Goal: Check status: Check status

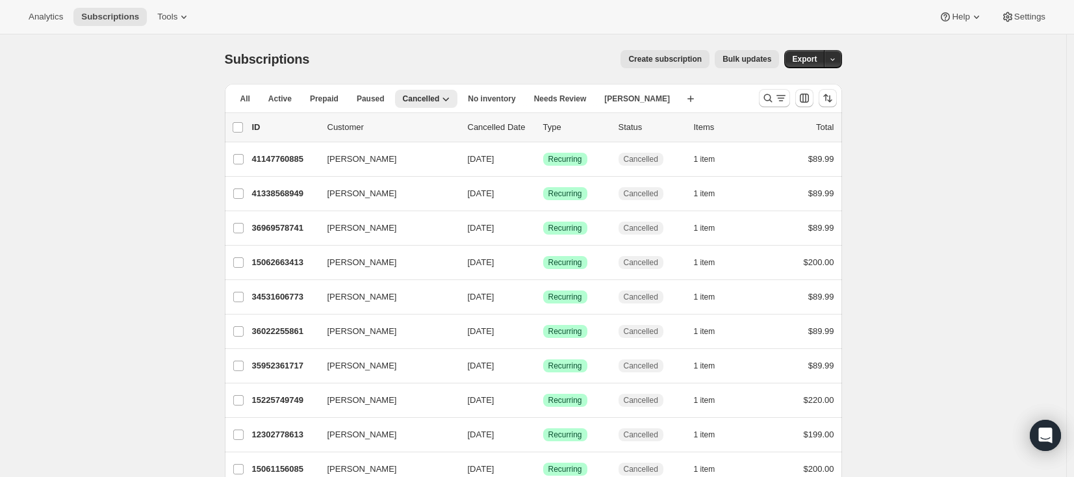
click at [518, 133] on p "Cancelled Date" at bounding box center [500, 127] width 65 height 13
click at [516, 128] on p "Cancelled Date" at bounding box center [500, 127] width 65 height 13
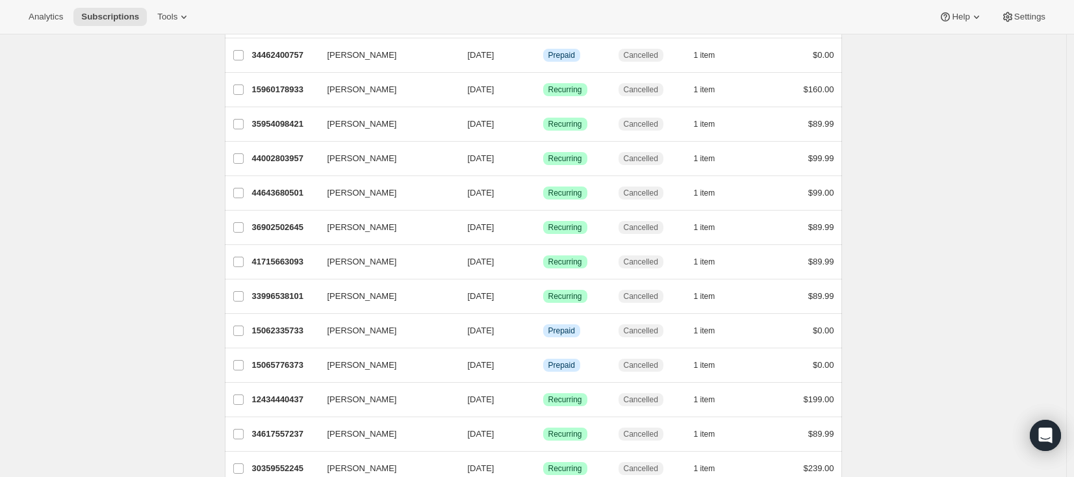
scroll to position [453, 0]
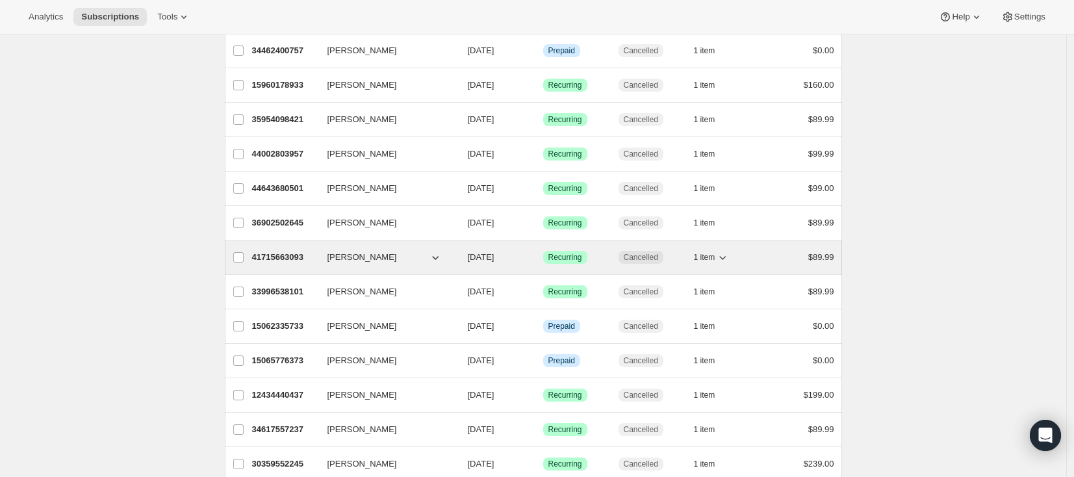
click at [301, 257] on p "41715663093" at bounding box center [284, 257] width 65 height 13
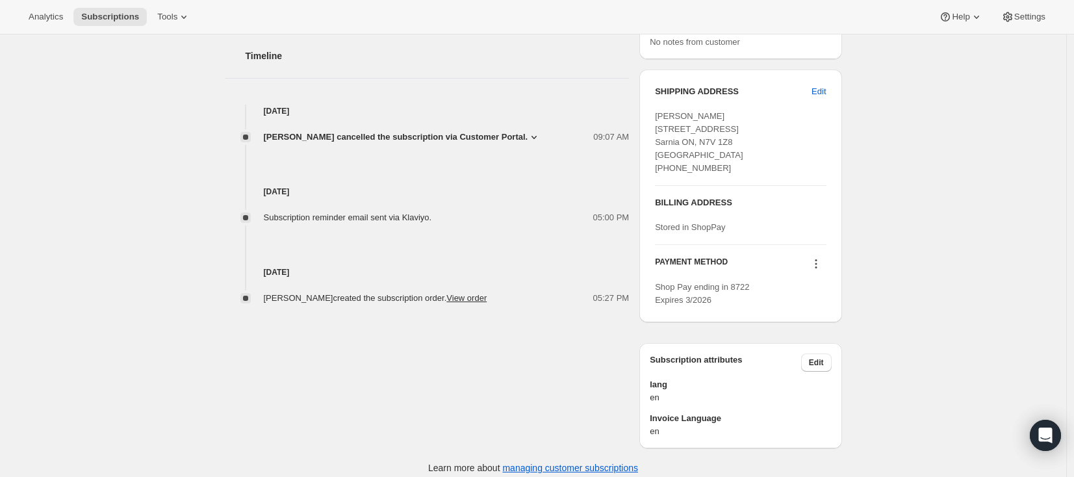
scroll to position [452, 0]
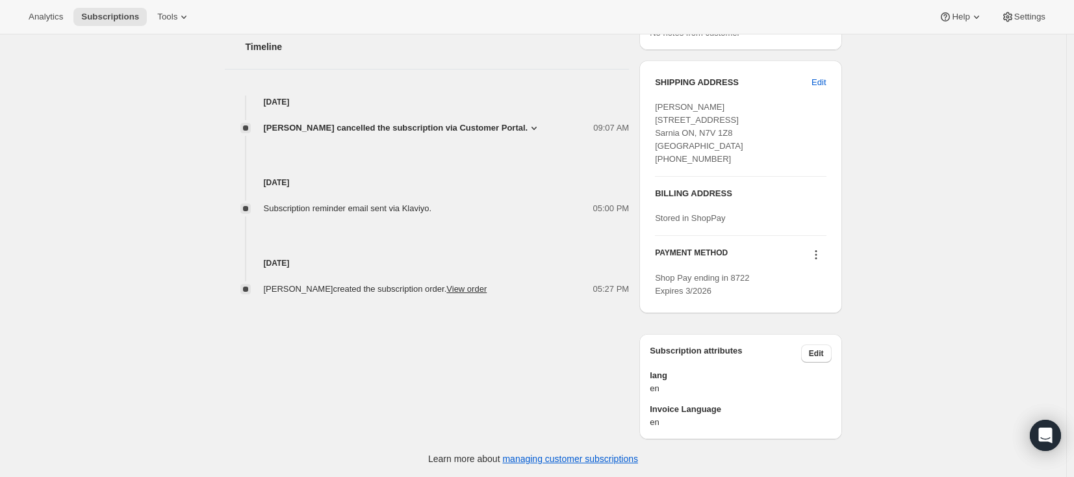
click at [450, 128] on span "[PERSON_NAME] cancelled the subscription via Customer Portal." at bounding box center [396, 127] width 264 height 13
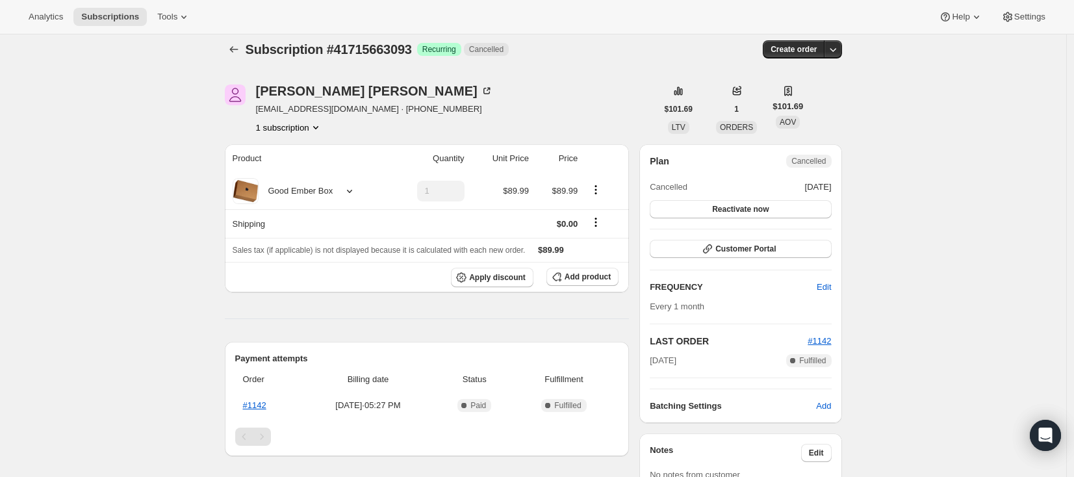
scroll to position [0, 0]
